Goal: Navigation & Orientation: Find specific page/section

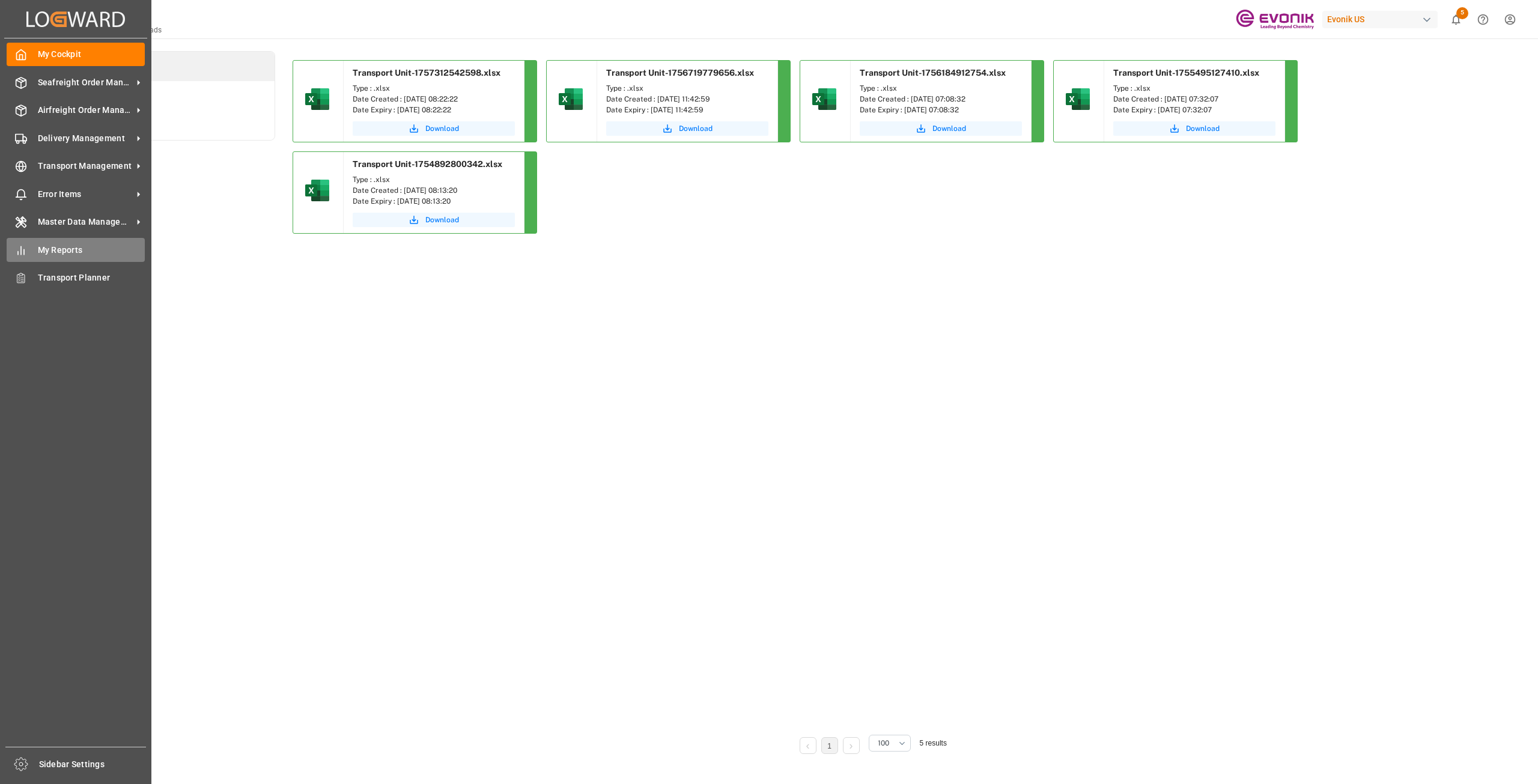
click at [78, 248] on span "My Reports" at bounding box center [91, 250] width 107 height 13
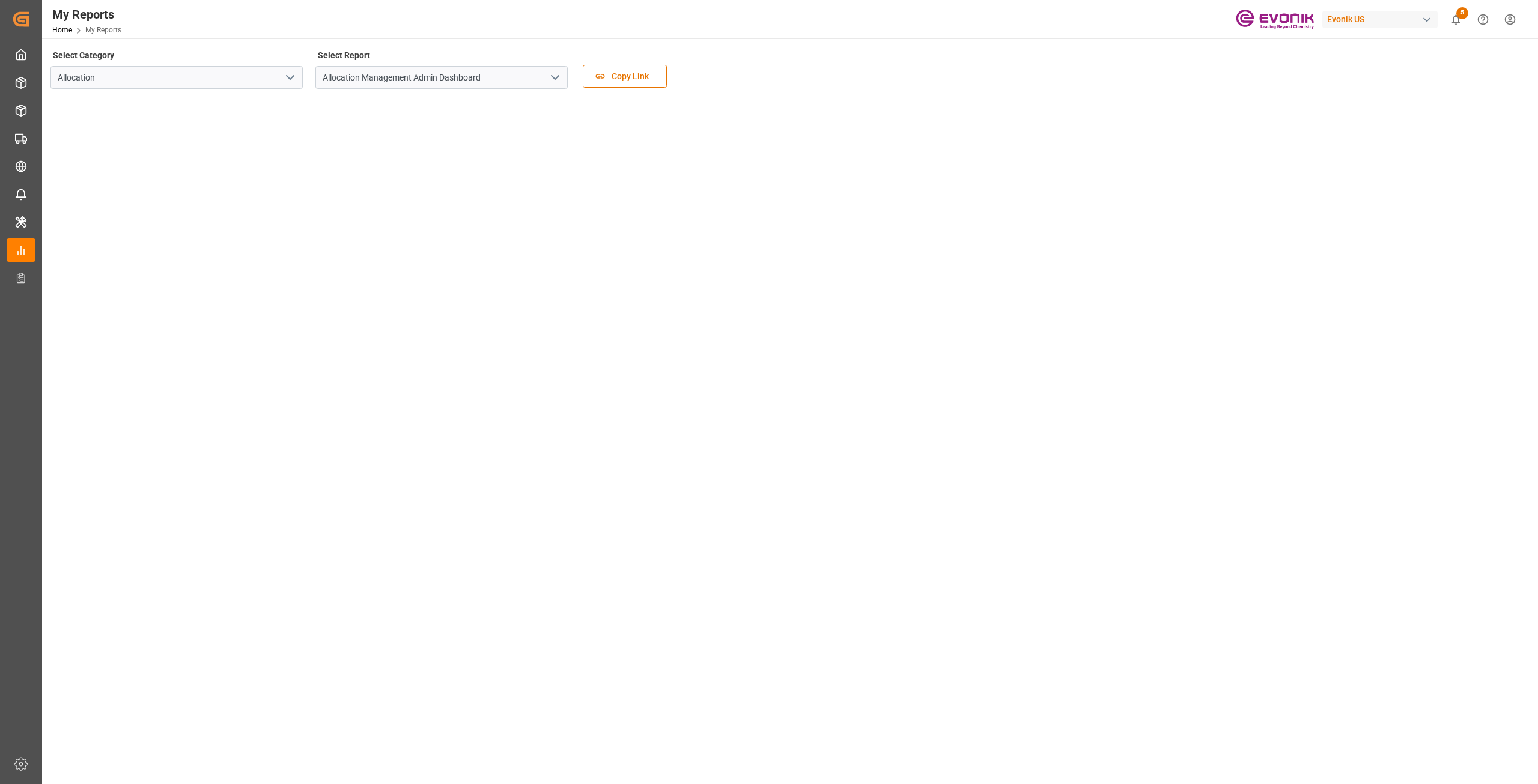
click at [554, 77] on icon "open menu" at bounding box center [555, 77] width 14 height 14
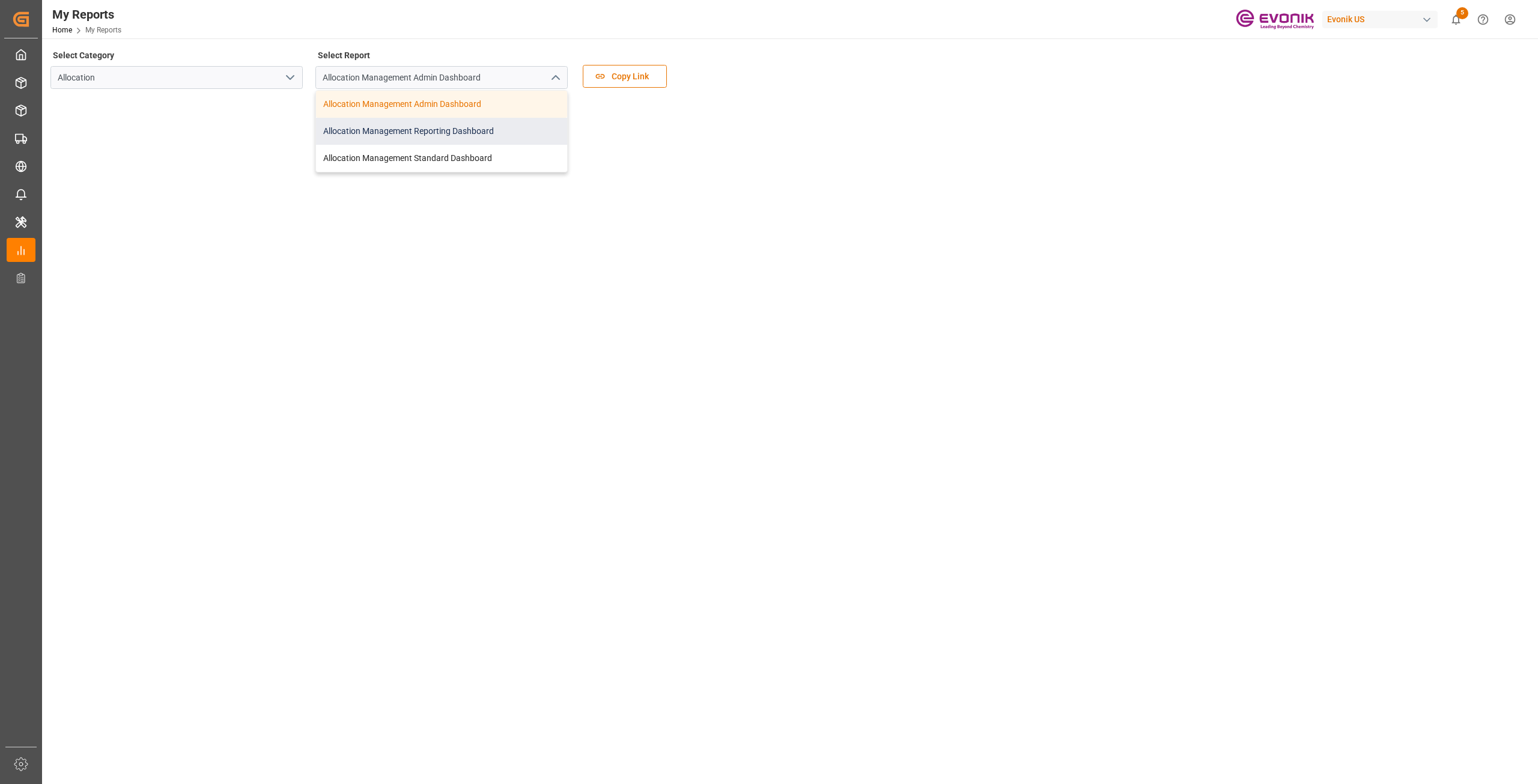
click at [412, 141] on div "Allocation Management Reporting Dashboard" at bounding box center [442, 131] width 251 height 27
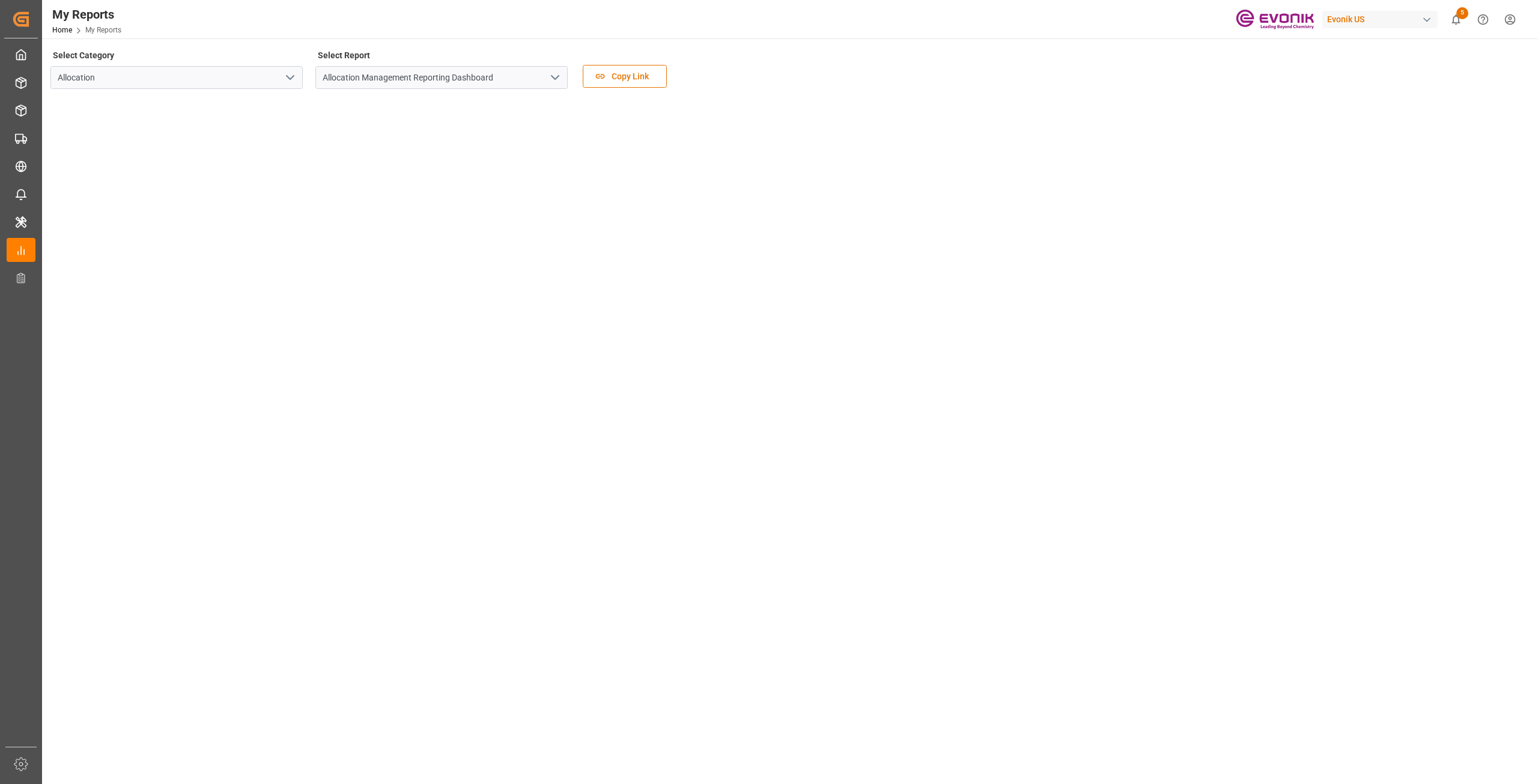
click at [292, 83] on icon "open menu" at bounding box center [290, 77] width 14 height 14
click at [748, 52] on div "Select Category Allocation Allocation Transport Select Report Allocation Manage…" at bounding box center [788, 72] width 1477 height 50
click at [555, 77] on icon "open menu" at bounding box center [555, 77] width 14 height 14
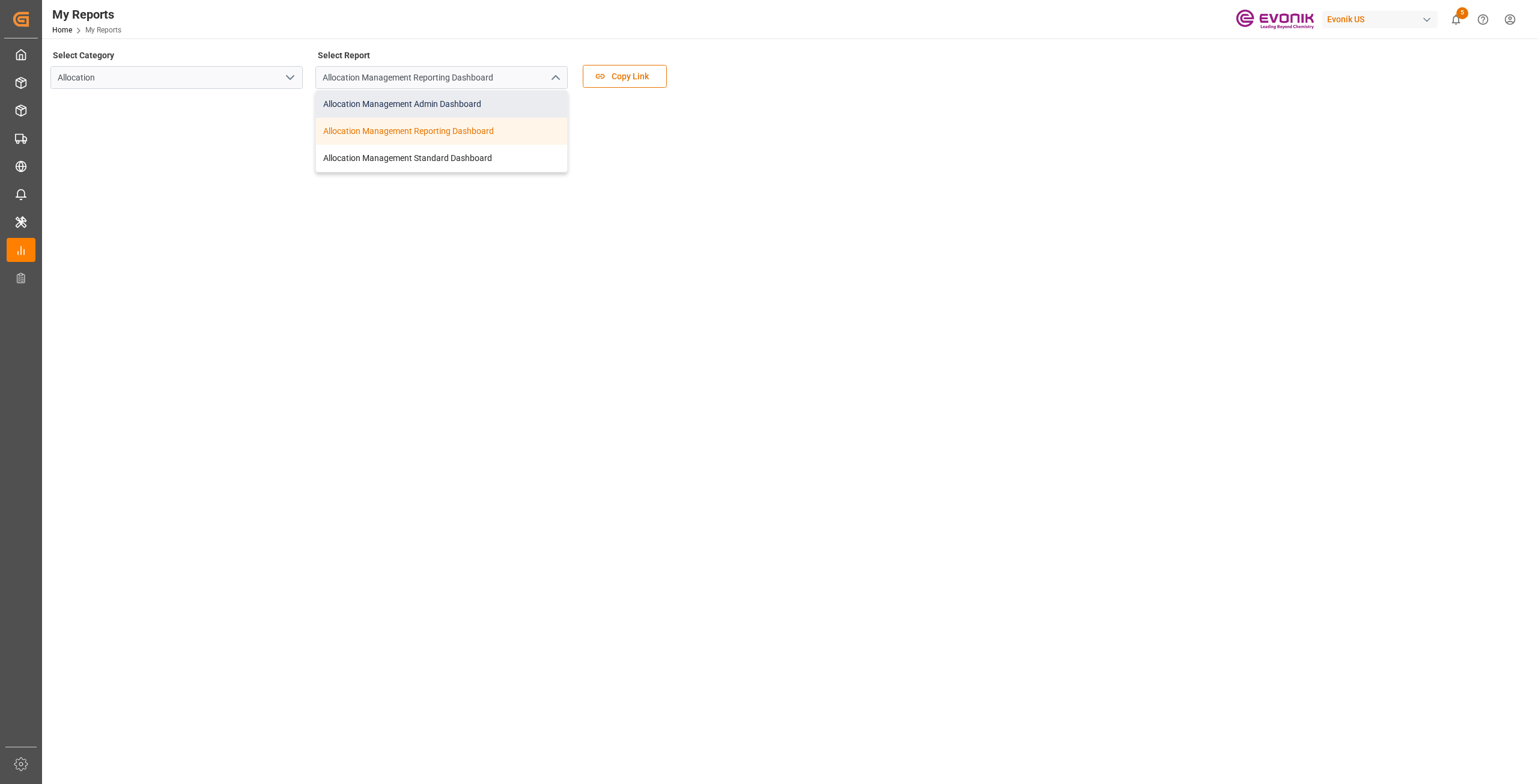
click at [467, 100] on div "Allocation Management Admin Dashboard" at bounding box center [442, 104] width 251 height 27
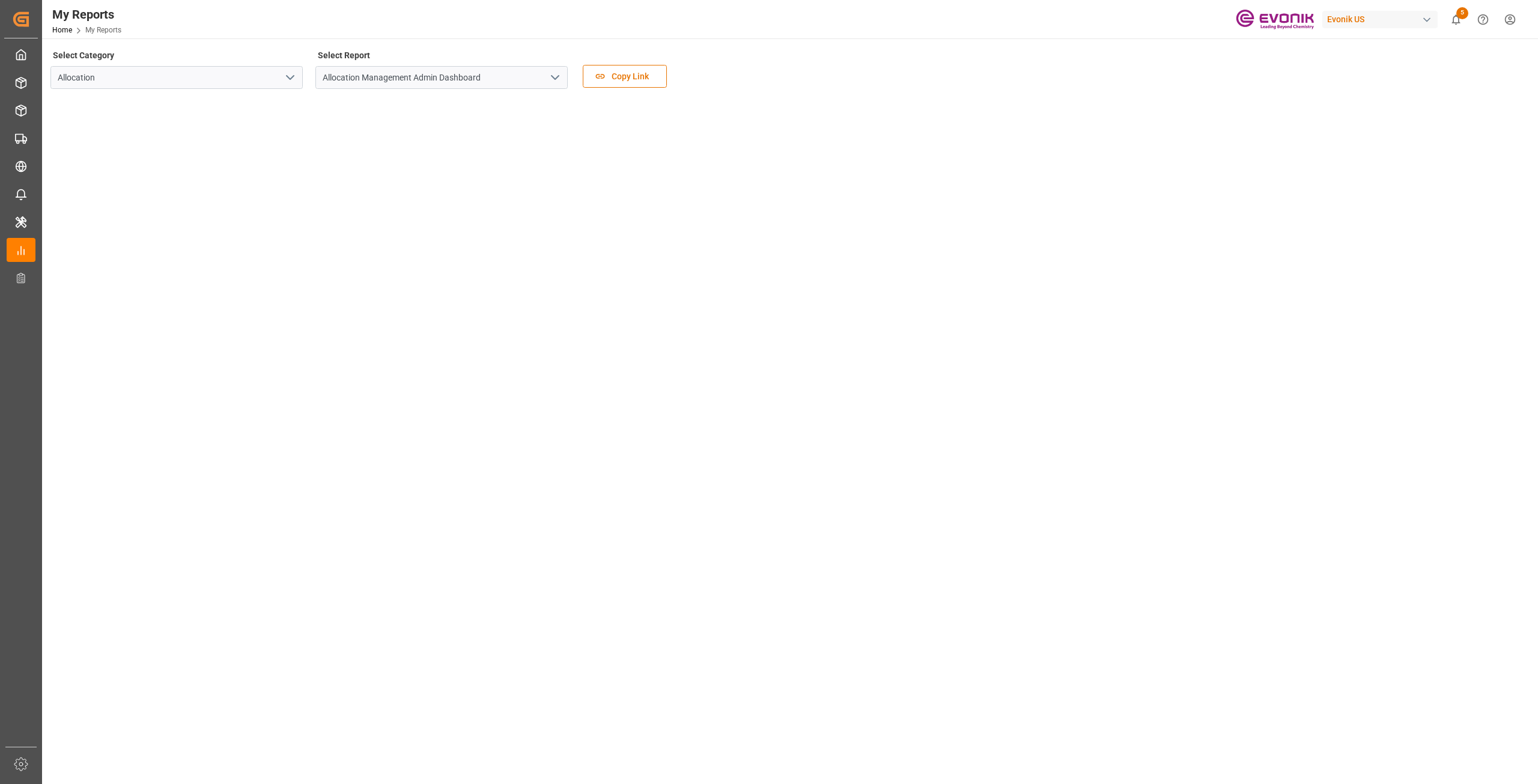
click at [558, 78] on polyline "open menu" at bounding box center [554, 78] width 7 height 4
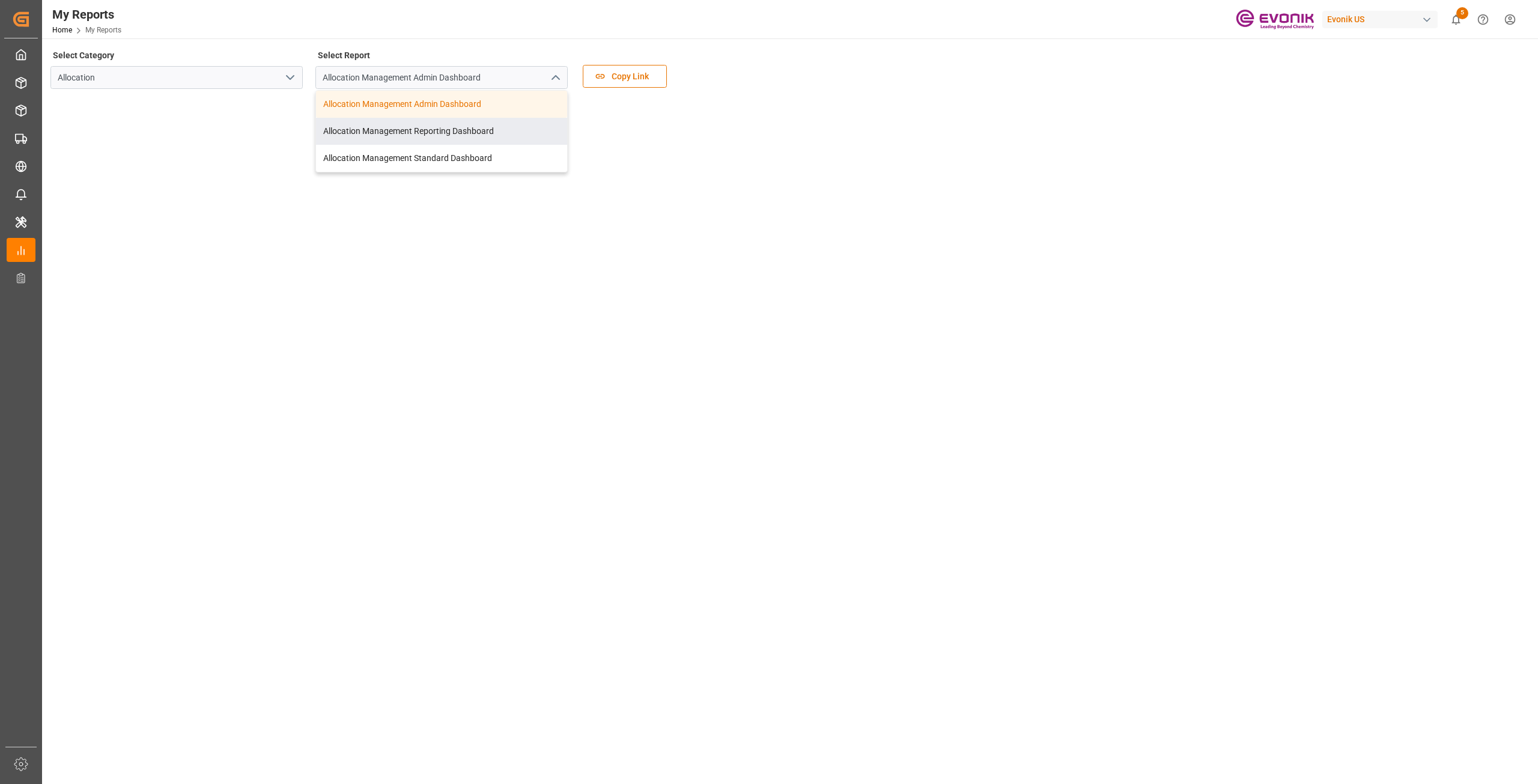
click at [296, 77] on icon "open menu" at bounding box center [290, 77] width 14 height 14
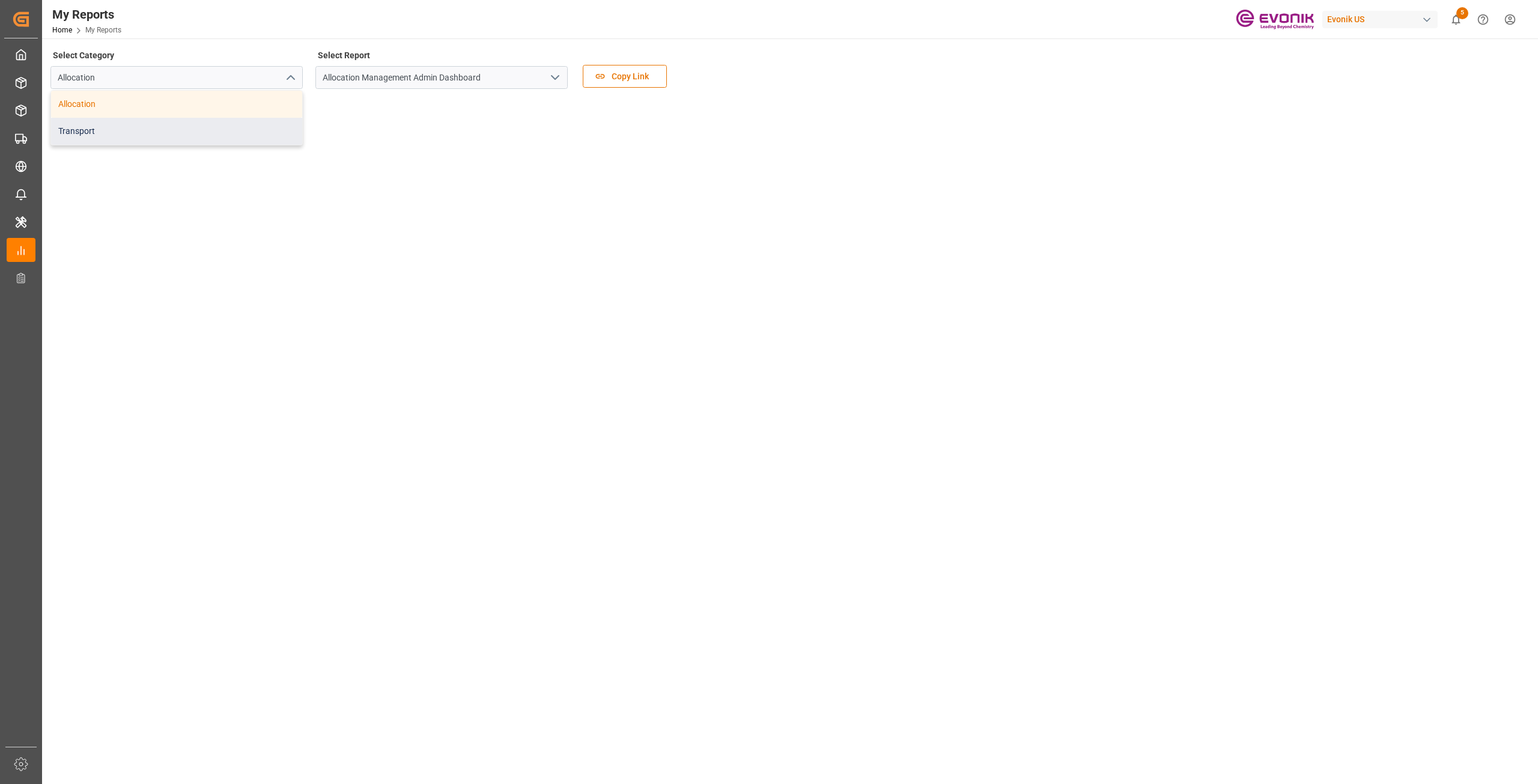
click at [196, 125] on div "Transport" at bounding box center [176, 131] width 251 height 27
click at [554, 80] on icon "open menu" at bounding box center [555, 77] width 14 height 14
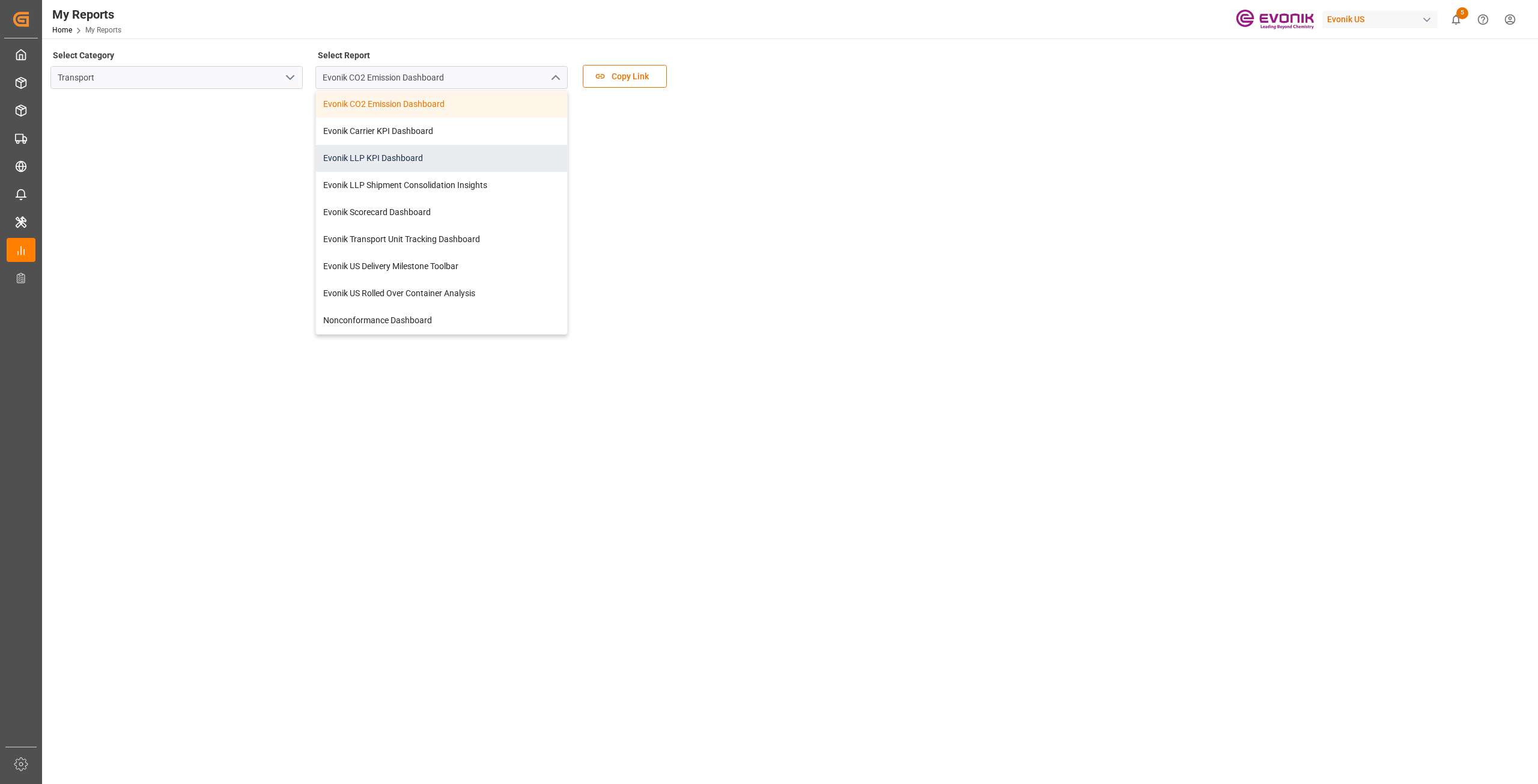
click at [393, 161] on div "Evonik LLP KPI Dashboard" at bounding box center [442, 158] width 251 height 27
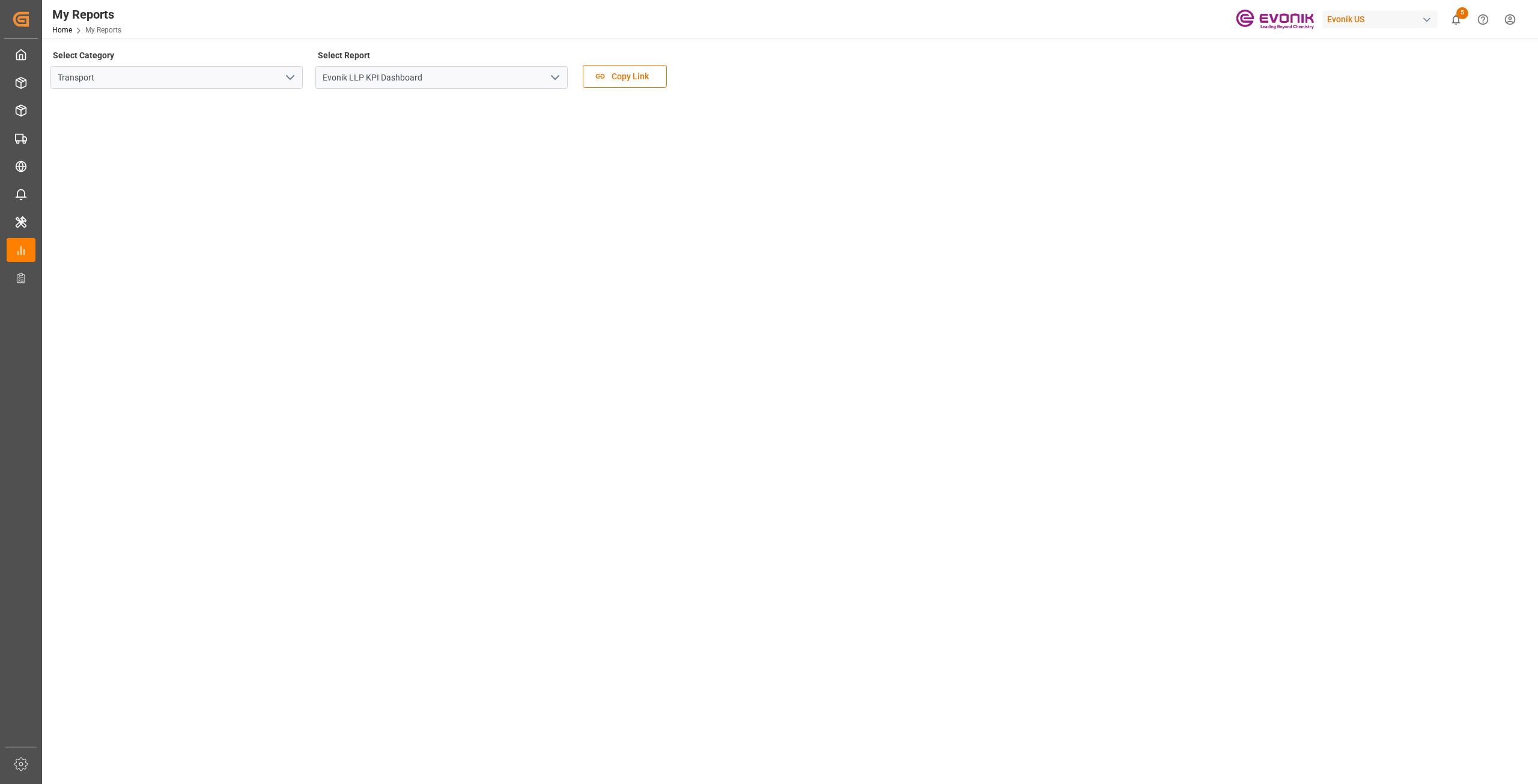
click at [286, 80] on icon "open menu" at bounding box center [290, 77] width 14 height 14
click at [410, 41] on div "Select Category Transport Allocation Transport Select Report Evonik LLP KPI Das…" at bounding box center [788, 607] width 1493 height 1138
click at [286, 75] on icon "open menu" at bounding box center [290, 77] width 14 height 14
click at [445, 75] on input "Evonik LLP KPI Dashboard" at bounding box center [442, 77] width 252 height 23
click at [292, 80] on icon "open menu" at bounding box center [290, 77] width 14 height 14
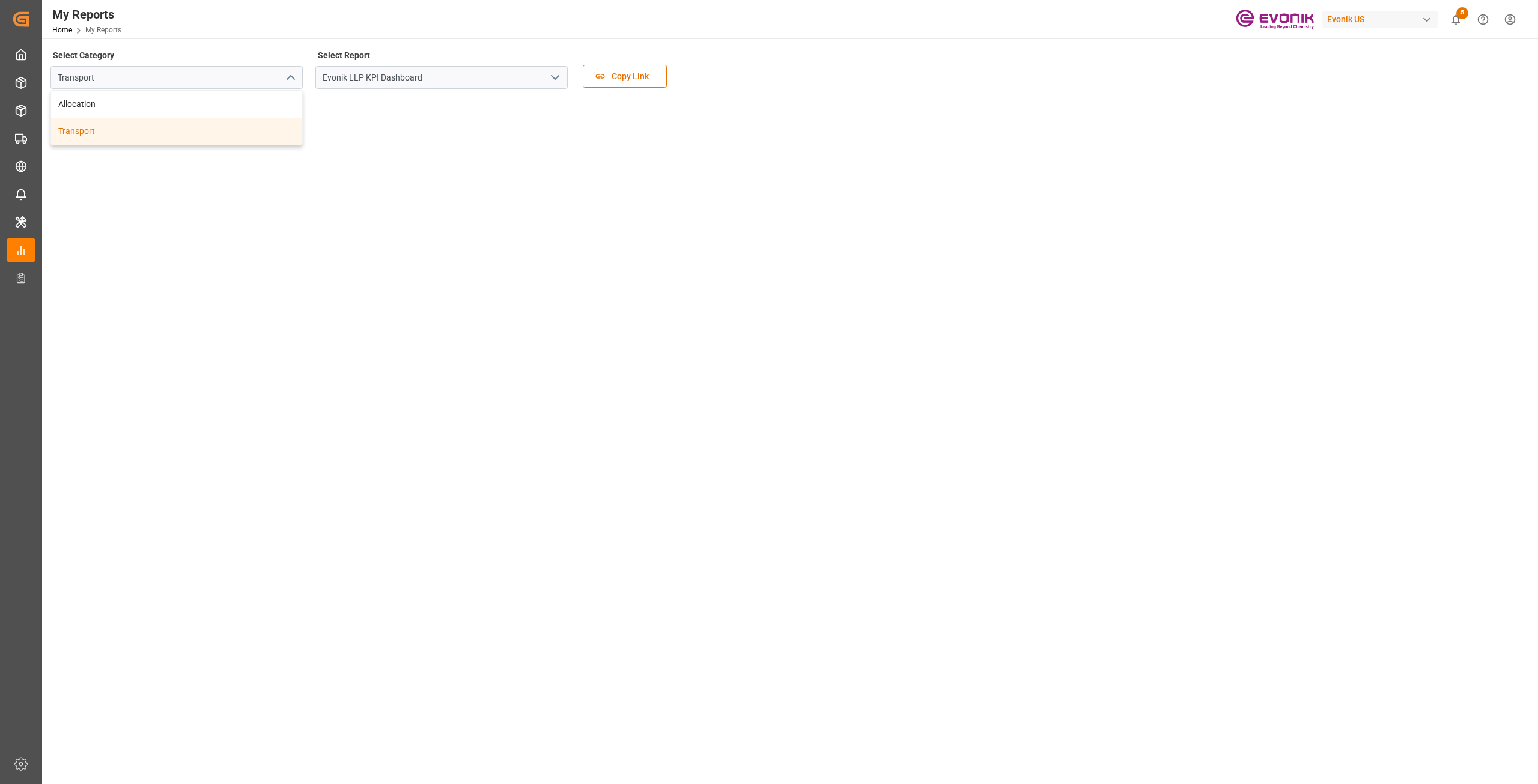
click at [552, 77] on polyline "open menu" at bounding box center [554, 78] width 7 height 4
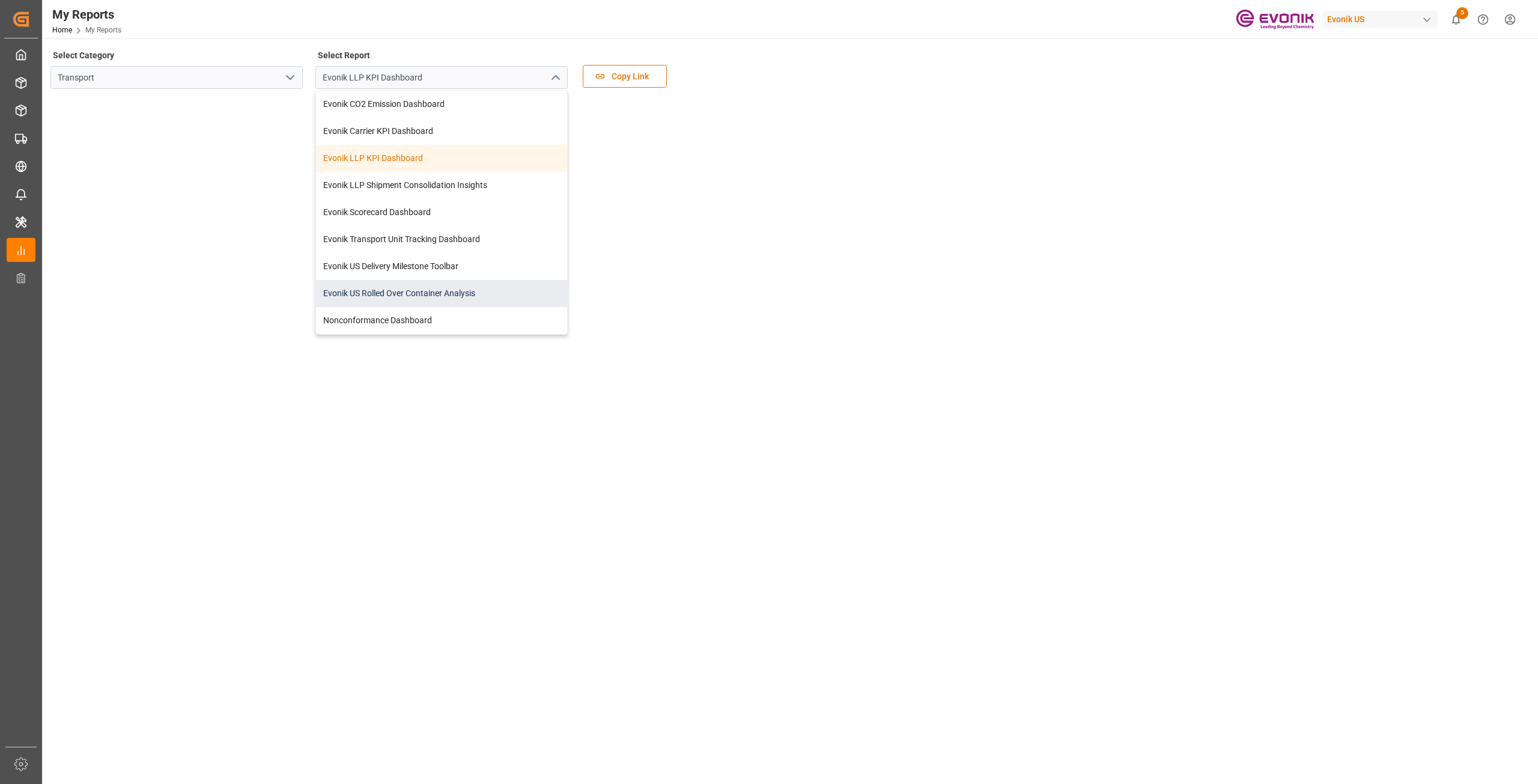
click at [409, 285] on div "Evonik US Rolled Over Container Analysis" at bounding box center [442, 293] width 251 height 27
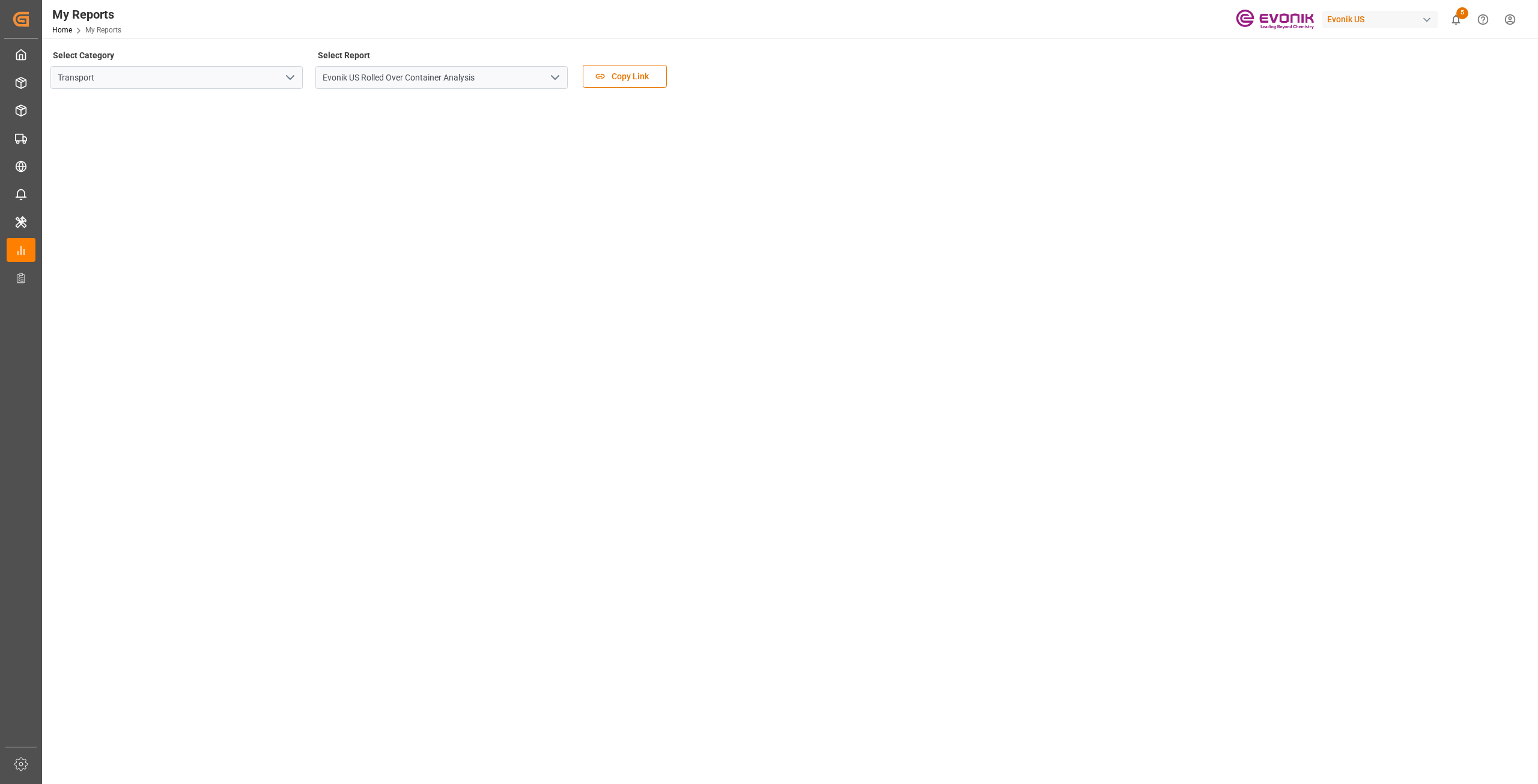
click at [552, 83] on icon "open menu" at bounding box center [555, 77] width 14 height 14
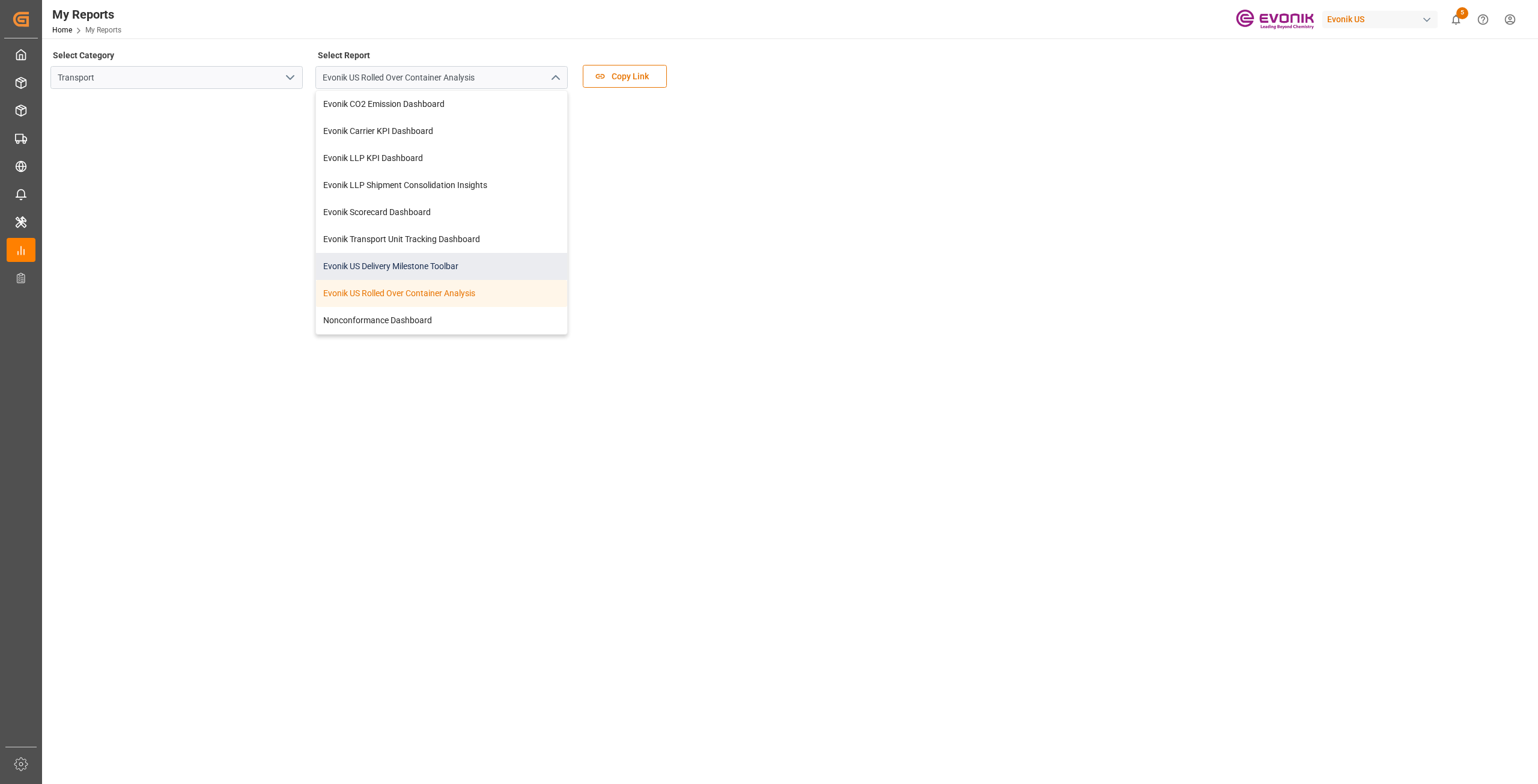
click at [429, 267] on div "Evonik US Delivery Milestone Toolbar" at bounding box center [442, 266] width 251 height 27
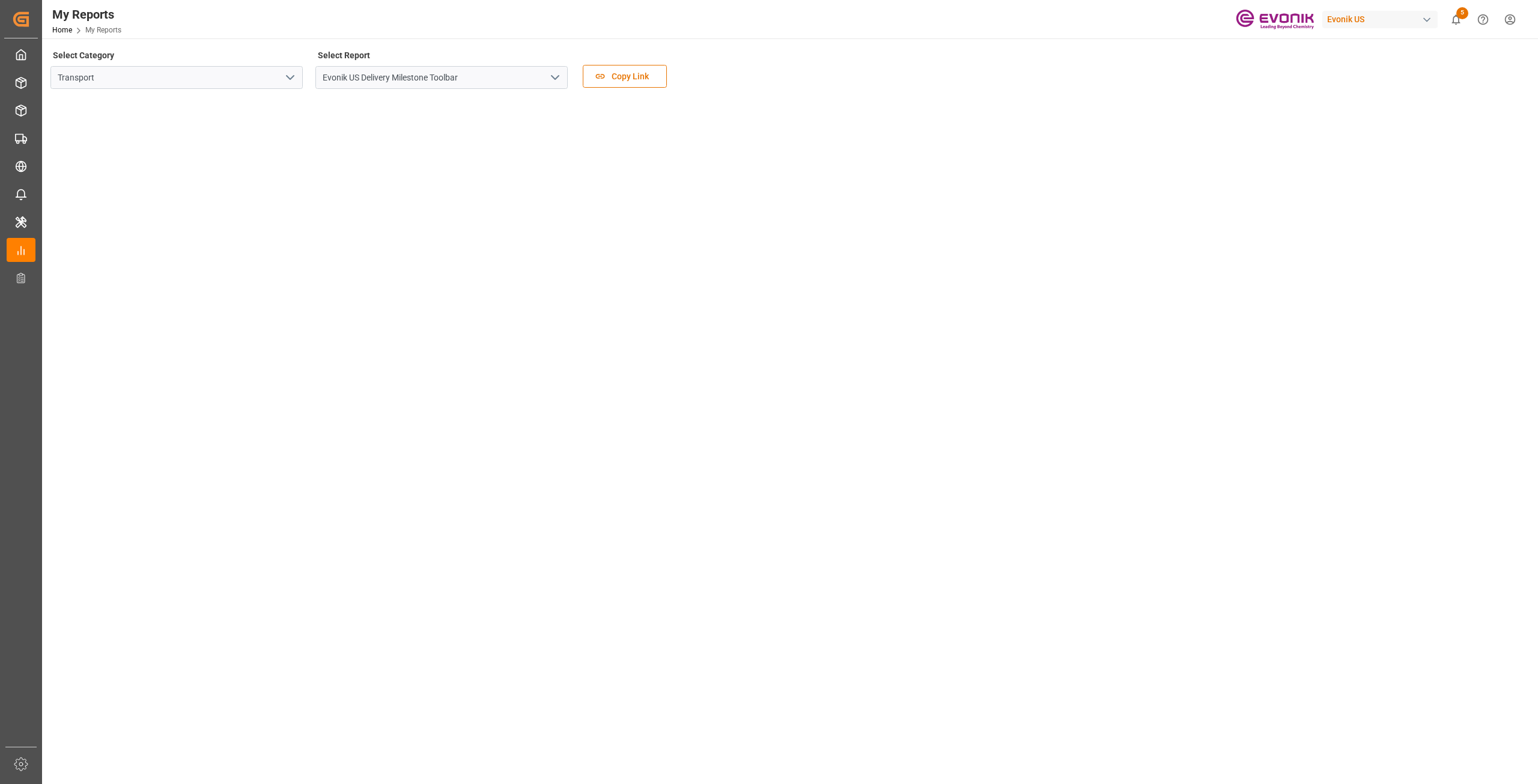
click at [561, 78] on icon "open menu" at bounding box center [555, 77] width 14 height 14
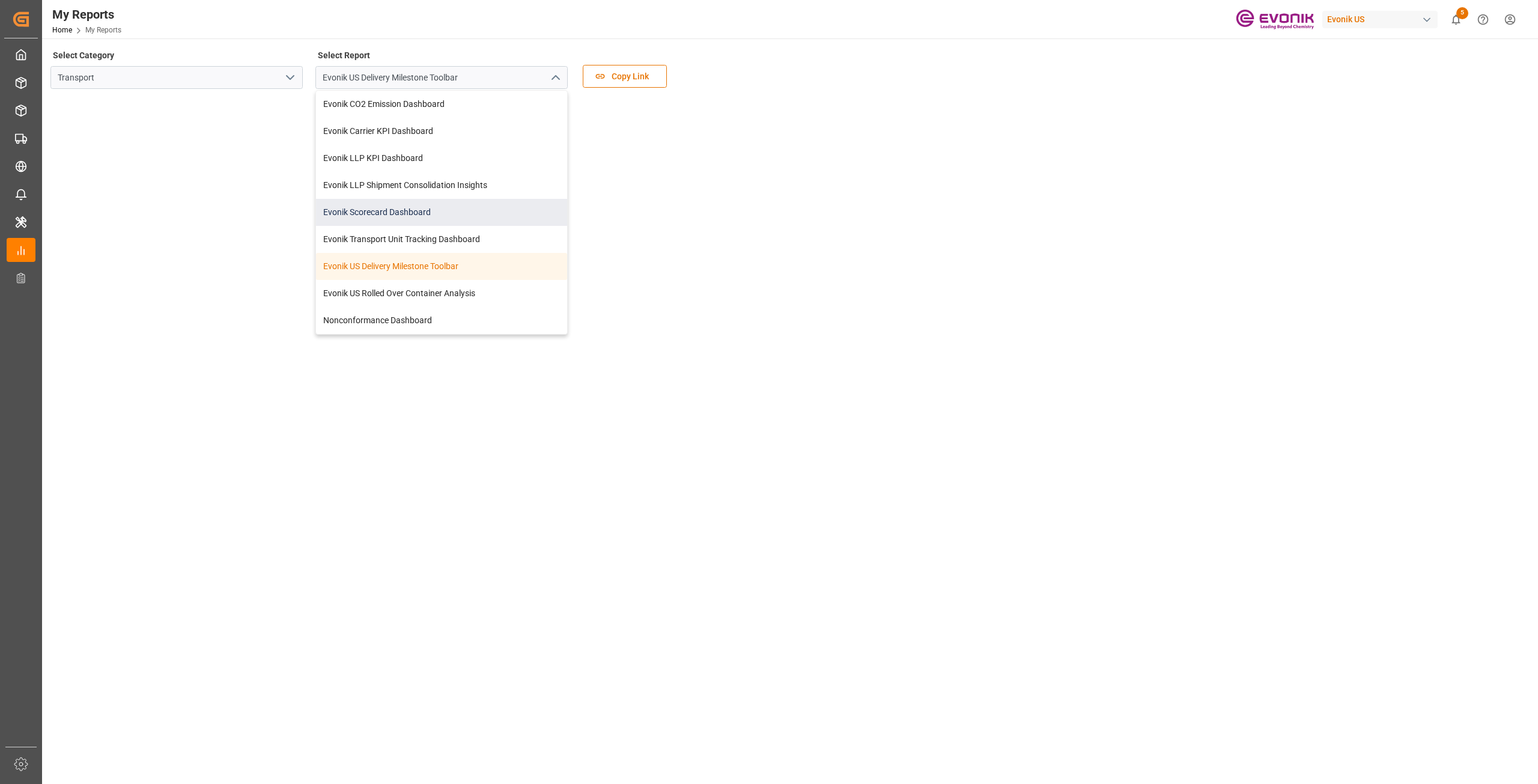
click at [390, 212] on div "Evonik Scorecard Dashboard" at bounding box center [442, 212] width 251 height 27
